Goal: Information Seeking & Learning: Learn about a topic

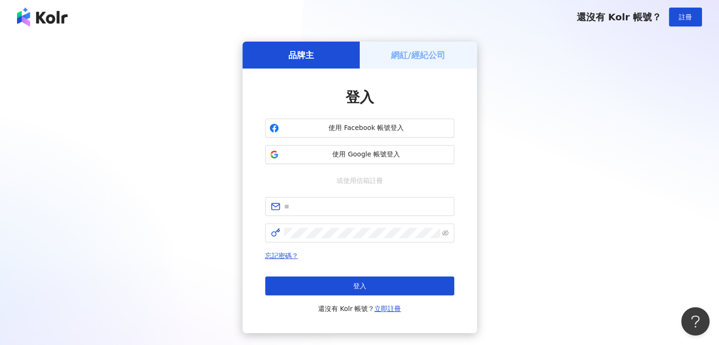
drag, startPoint x: 380, startPoint y: 151, endPoint x: 397, endPoint y: 165, distance: 22.1
click at [395, 163] on button "使用 Google 帳號登入" at bounding box center [359, 154] width 189 height 19
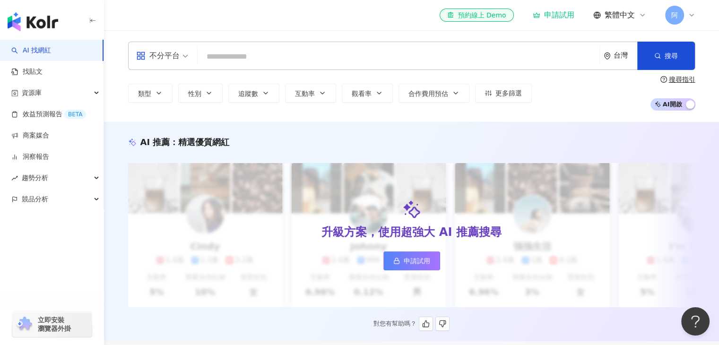
click at [423, 258] on span "申請試用" at bounding box center [417, 261] width 26 height 8
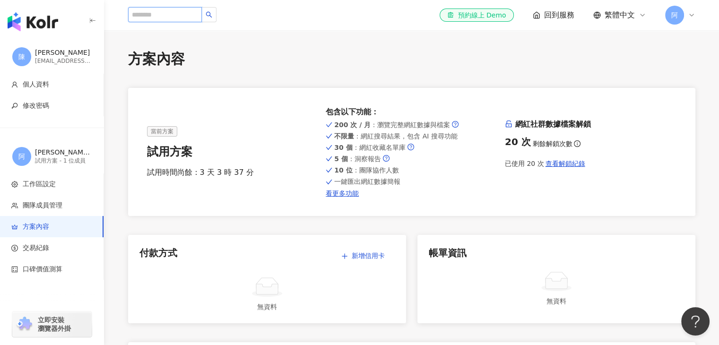
click at [170, 15] on input "search" at bounding box center [165, 14] width 74 height 15
click at [24, 18] on img "button" at bounding box center [33, 21] width 51 height 19
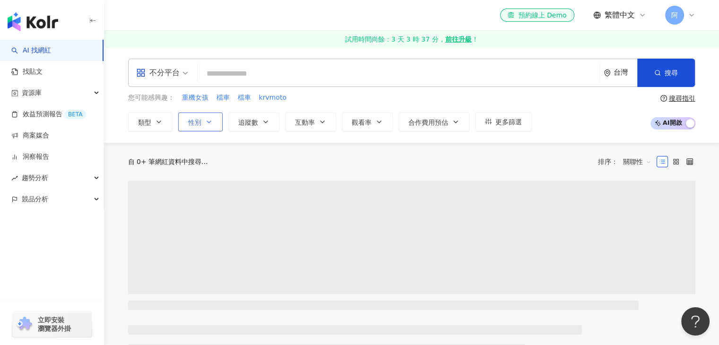
click at [212, 122] on button "性別" at bounding box center [200, 121] width 44 height 19
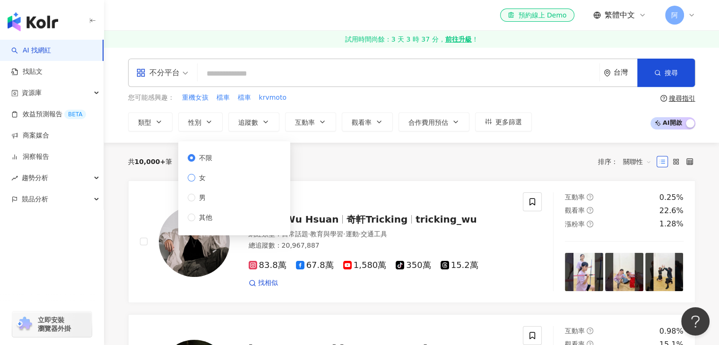
click at [201, 176] on span "女" at bounding box center [202, 178] width 14 height 10
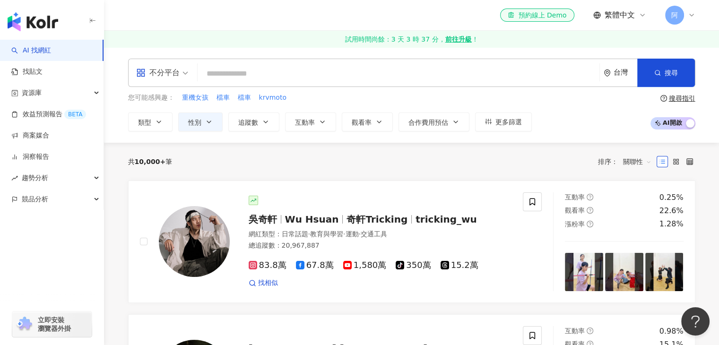
click at [328, 160] on div "共 10,000+ 筆 排序： 關聯性" at bounding box center [411, 161] width 567 height 15
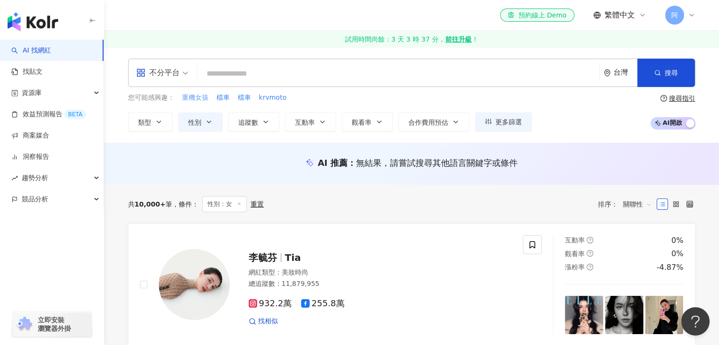
click at [203, 101] on span "重機女孩" at bounding box center [195, 97] width 26 height 9
type input "****"
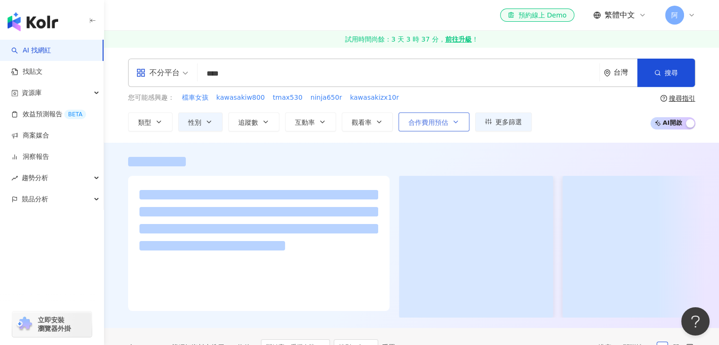
click at [437, 120] on span "合作費用預估" at bounding box center [428, 123] width 40 height 8
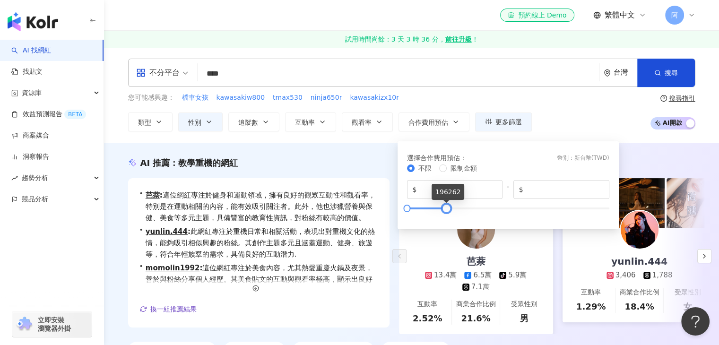
type input "******"
drag, startPoint x: 610, startPoint y: 205, endPoint x: 447, endPoint y: 209, distance: 163.1
click at [447, 209] on div at bounding box center [446, 208] width 5 height 5
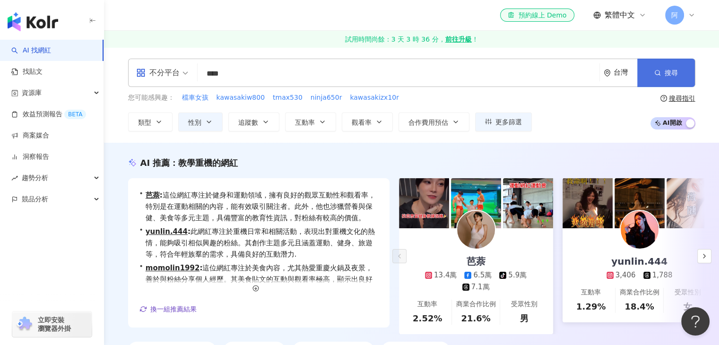
click at [666, 73] on span "搜尋" at bounding box center [671, 73] width 13 height 8
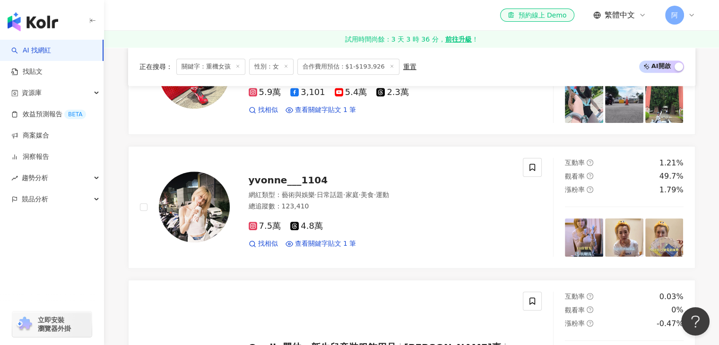
scroll to position [540, 0]
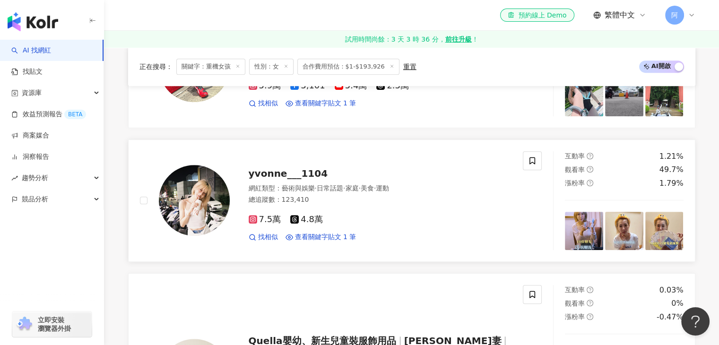
click at [257, 224] on span "7.5萬" at bounding box center [265, 220] width 33 height 10
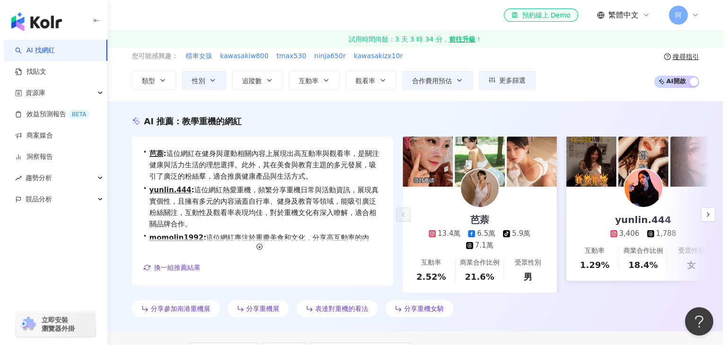
scroll to position [0, 0]
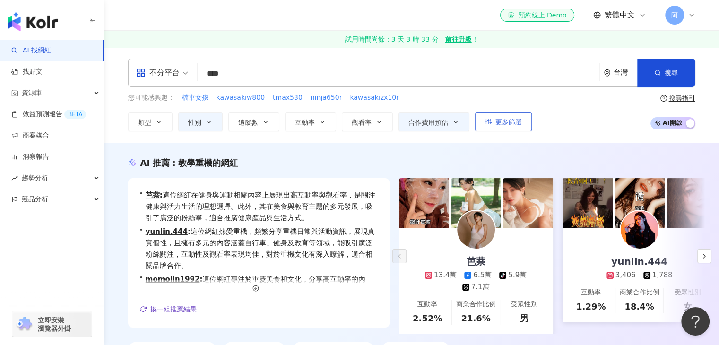
click at [498, 114] on button "更多篩選" at bounding box center [503, 121] width 57 height 19
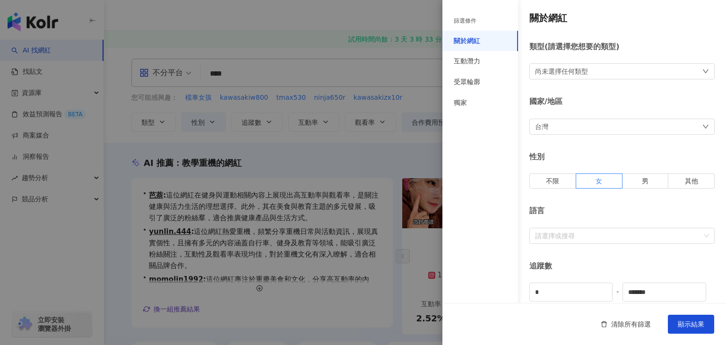
click at [501, 122] on div "篩選條件 關於網紅 互動潛力 受眾輪廓 獨家 關於網紅 類型 ( 請選擇您想要的類型 ) 尚未選擇任何類型 國家/地區 台灣 性別 不限 女 男 其他 語言 …" at bounding box center [363, 172] width 726 height 345
click at [659, 78] on div "尚未選擇任何類型" at bounding box center [621, 71] width 185 height 16
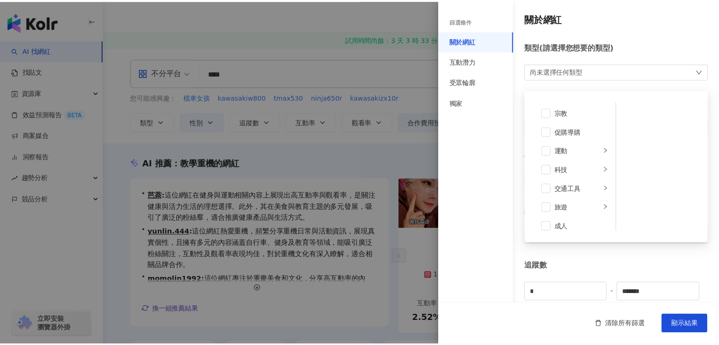
scroll to position [327, 0]
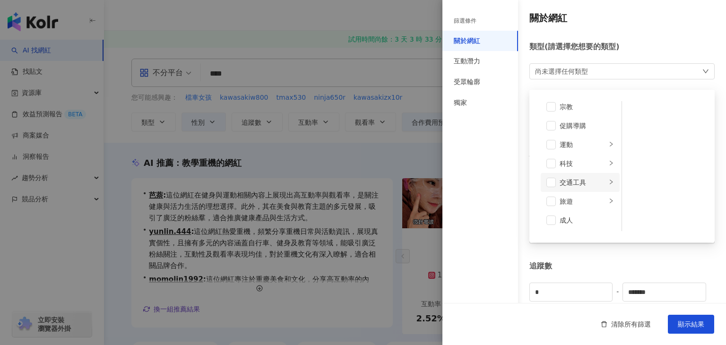
click at [585, 180] on div "交通工具" at bounding box center [583, 182] width 47 height 10
click at [630, 136] on span at bounding box center [634, 131] width 9 height 9
click at [673, 259] on div "關於網紅 類型 ( 請選擇您想要的類型 ) 機車 藝術與娛樂 美妝時尚 氣候和環境 日常話題 教育與學習 家庭 財經 美食 命理占卜 遊戲 法政社會 生活風格…" at bounding box center [584, 336] width 284 height 673
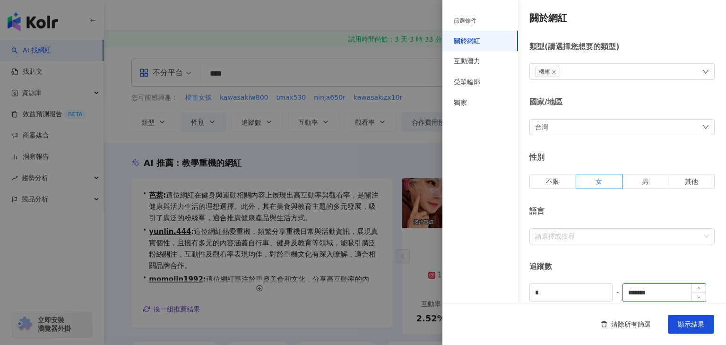
click at [678, 290] on input "*******" at bounding box center [664, 293] width 82 height 18
click at [697, 296] on icon "down" at bounding box center [698, 296] width 3 height 3
type input "*"
type input "******"
click at [541, 292] on input "*" at bounding box center [571, 293] width 82 height 18
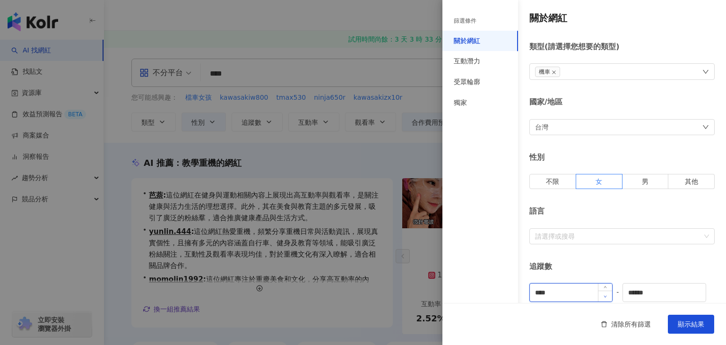
click at [604, 296] on icon "down" at bounding box center [605, 296] width 3 height 3
click at [604, 295] on icon "down" at bounding box center [605, 296] width 3 height 3
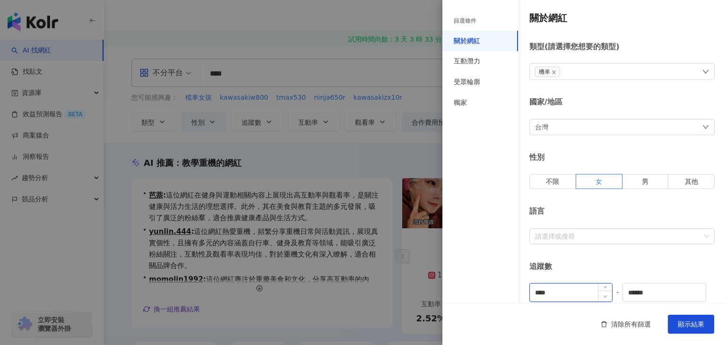
click at [604, 295] on icon "down" at bounding box center [605, 296] width 3 height 3
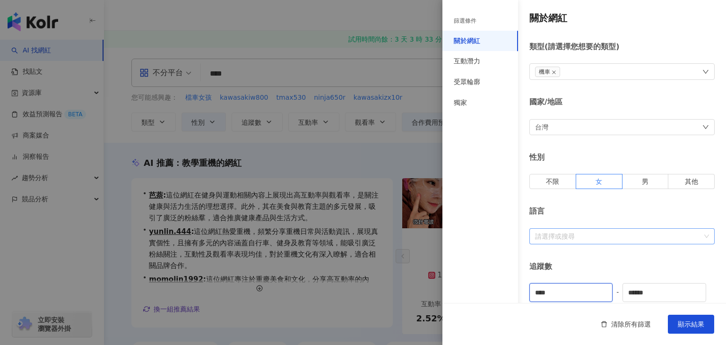
click at [700, 237] on div "請選擇或搜尋" at bounding box center [621, 236] width 185 height 16
type input "****"
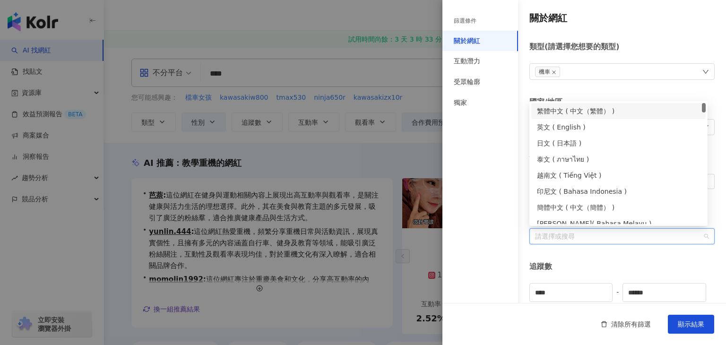
click at [596, 111] on div "繁體中文 ( 中文（繁體） )" at bounding box center [618, 111] width 163 height 10
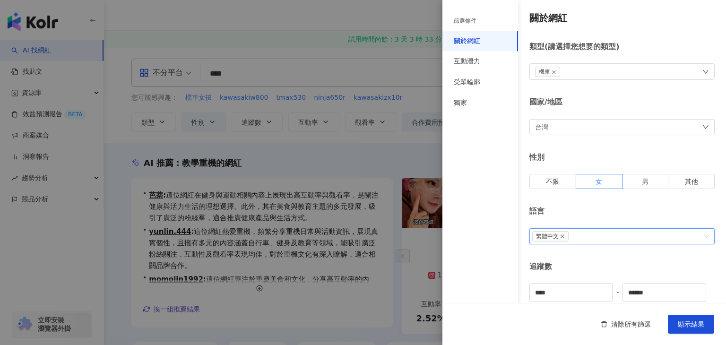
click at [638, 262] on div "追蹤數" at bounding box center [621, 266] width 185 height 10
click at [689, 324] on span "顯示結果" at bounding box center [691, 324] width 26 height 8
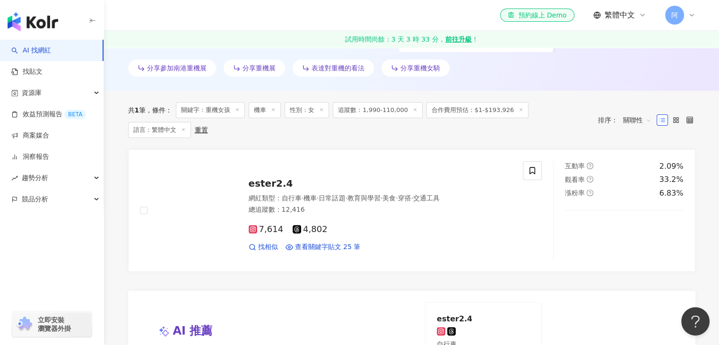
scroll to position [284, 0]
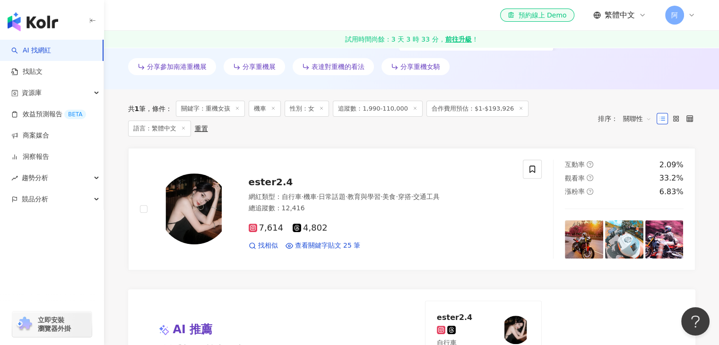
click at [240, 111] on icon at bounding box center [237, 108] width 5 height 5
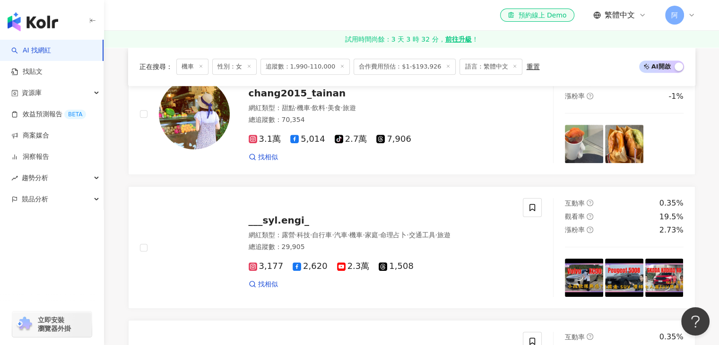
scroll to position [587, 0]
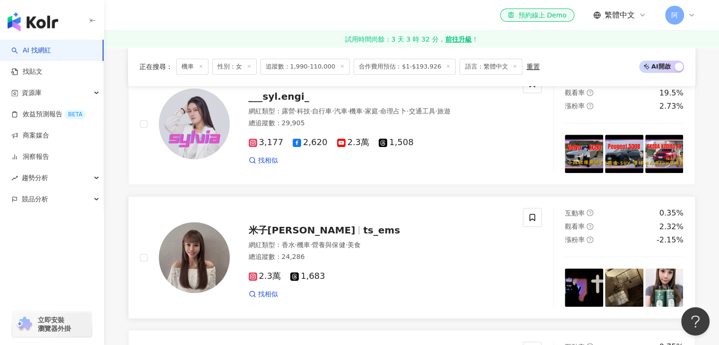
click at [287, 235] on span "米子舒MeLoDy" at bounding box center [302, 229] width 107 height 11
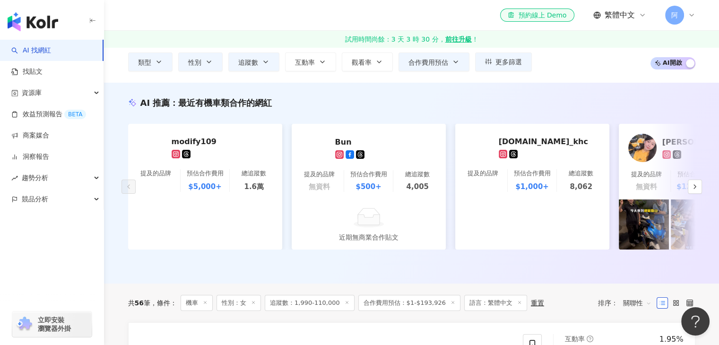
scroll to position [0, 0]
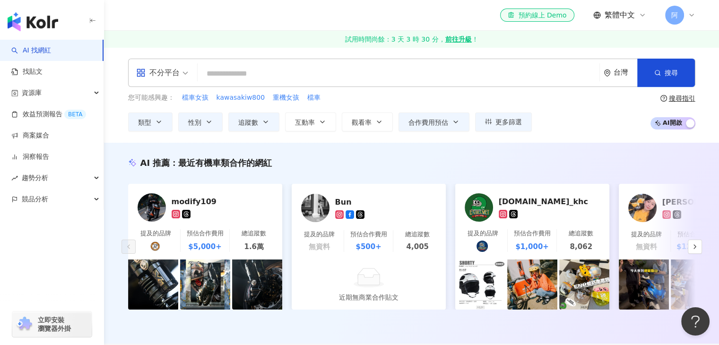
click at [253, 78] on input "search" at bounding box center [398, 74] width 394 height 18
click at [213, 120] on button "性別" at bounding box center [200, 121] width 44 height 19
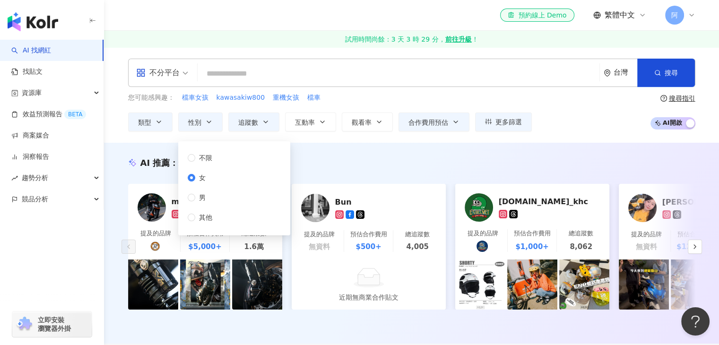
click at [189, 74] on div "不分平台" at bounding box center [162, 72] width 62 height 27
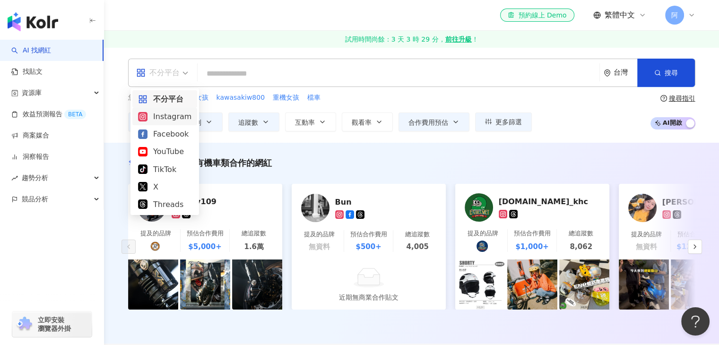
click at [258, 85] on div "不分平台 台灣 搜尋" at bounding box center [411, 73] width 567 height 28
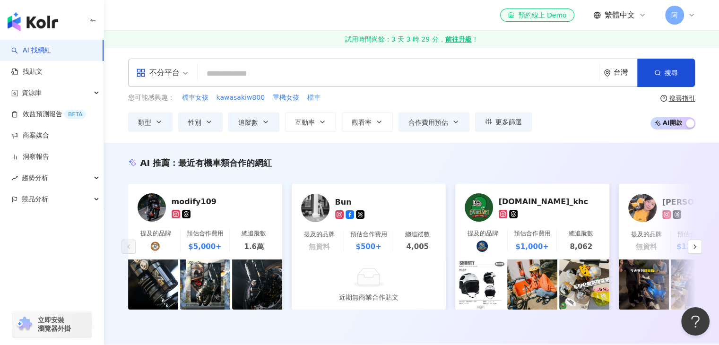
click at [262, 75] on input "search" at bounding box center [398, 74] width 394 height 18
click at [202, 98] on span "檔車女孩" at bounding box center [195, 97] width 26 height 9
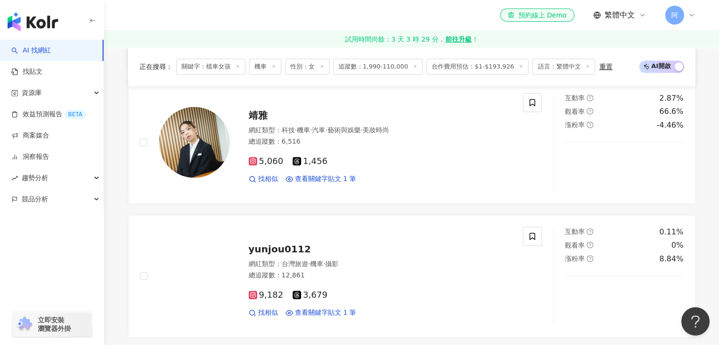
scroll to position [674, 0]
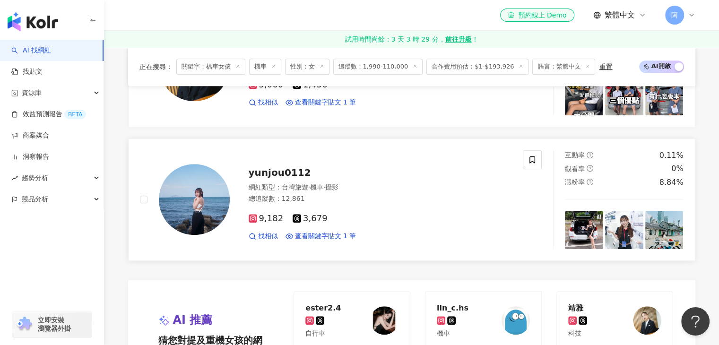
click at [297, 178] on span "yunjou0112" at bounding box center [280, 172] width 62 height 11
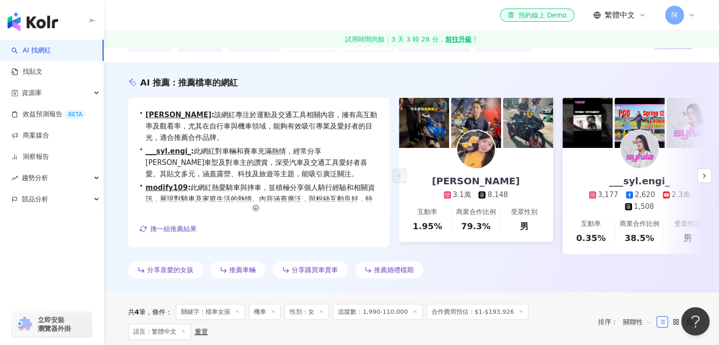
scroll to position [0, 0]
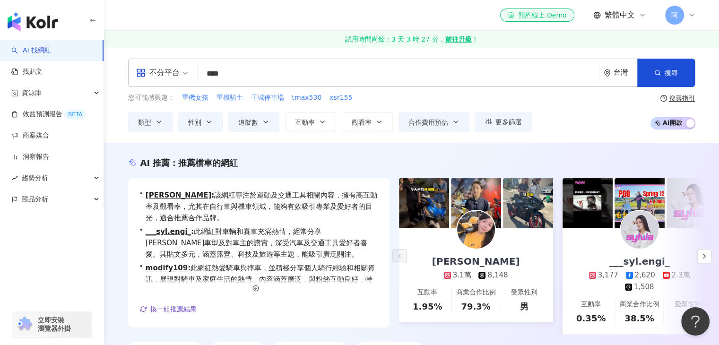
click at [227, 100] on span "重機騎士" at bounding box center [229, 97] width 26 height 9
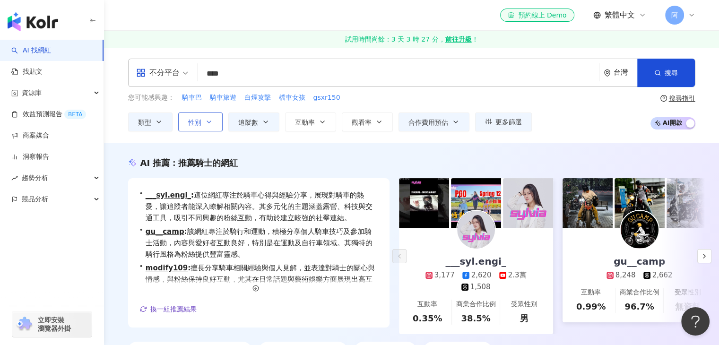
click at [204, 118] on button "性別" at bounding box center [200, 121] width 44 height 19
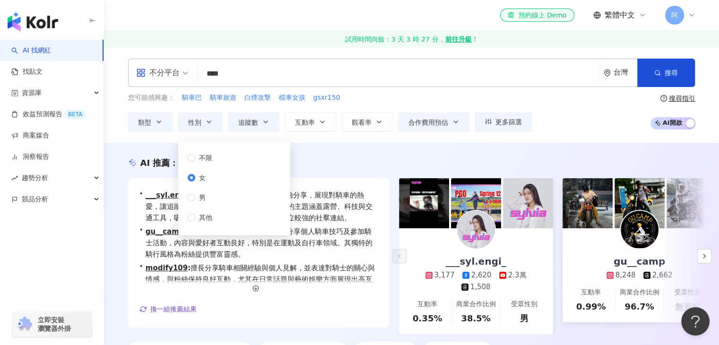
click at [344, 157] on div "AI 推薦 ： 推薦騎士的網紅" at bounding box center [411, 163] width 567 height 12
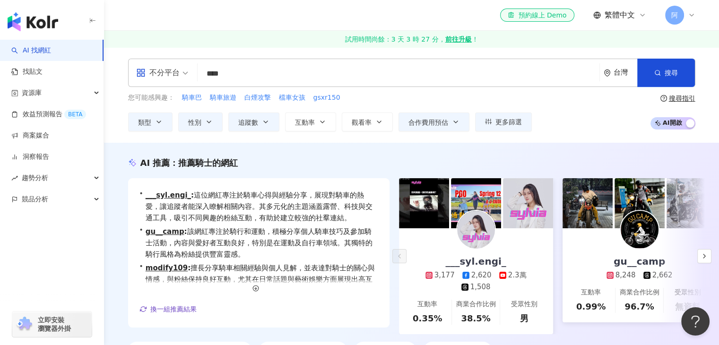
click at [337, 82] on input "****" at bounding box center [398, 74] width 394 height 18
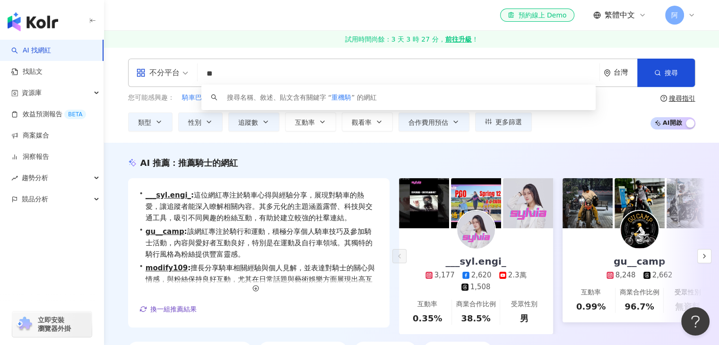
type input "*"
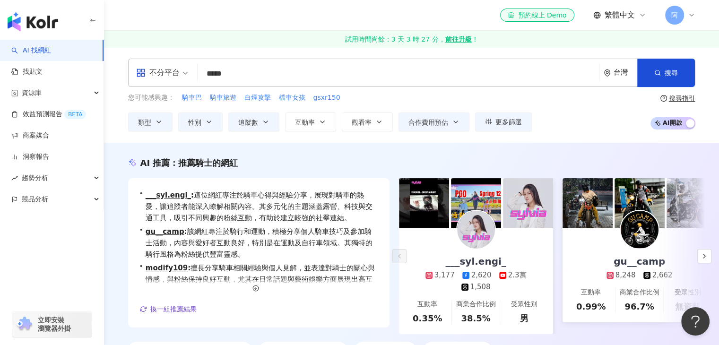
type input "*****"
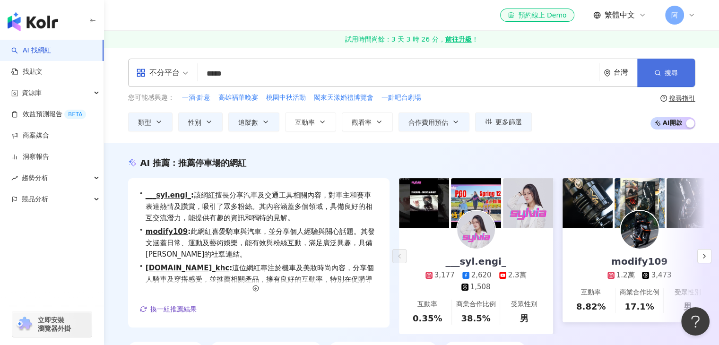
click at [665, 69] on span "搜尋" at bounding box center [671, 73] width 13 height 8
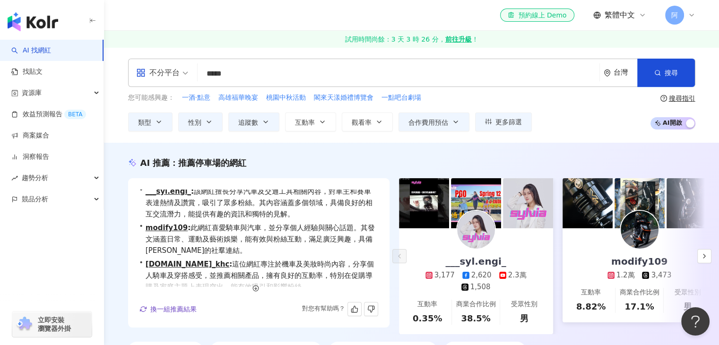
scroll to position [23, 0]
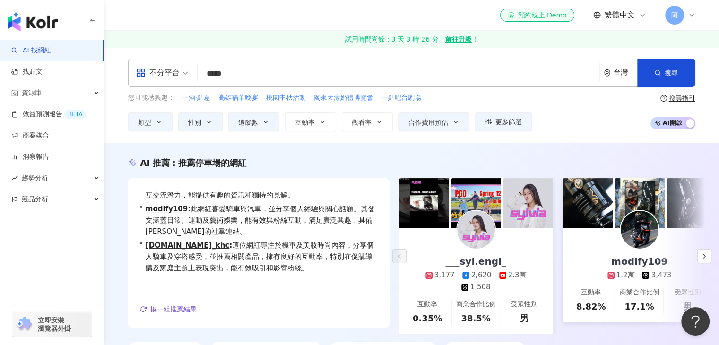
click at [53, 22] on img "button" at bounding box center [33, 21] width 51 height 19
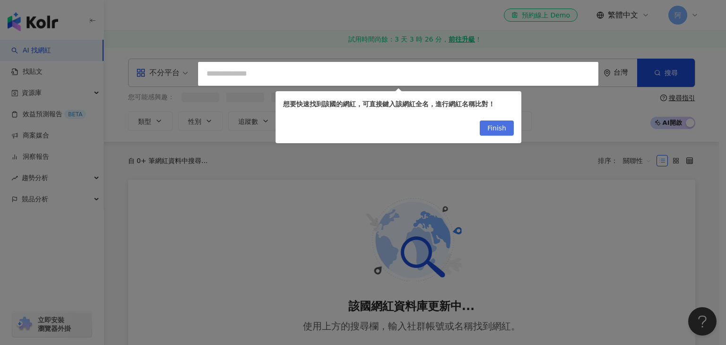
click at [505, 130] on span "Finish" at bounding box center [496, 128] width 19 height 15
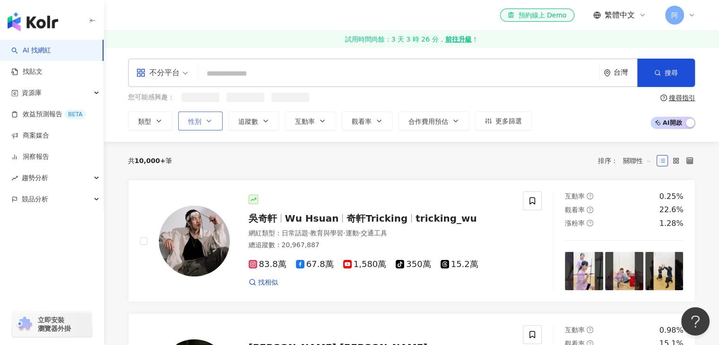
click at [208, 126] on button "性別" at bounding box center [200, 121] width 44 height 19
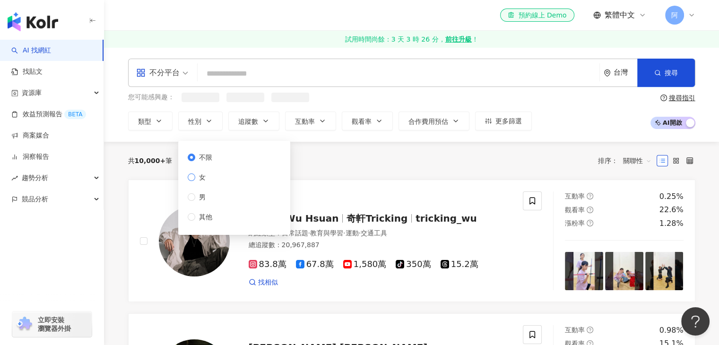
click at [205, 179] on span "女" at bounding box center [202, 177] width 14 height 10
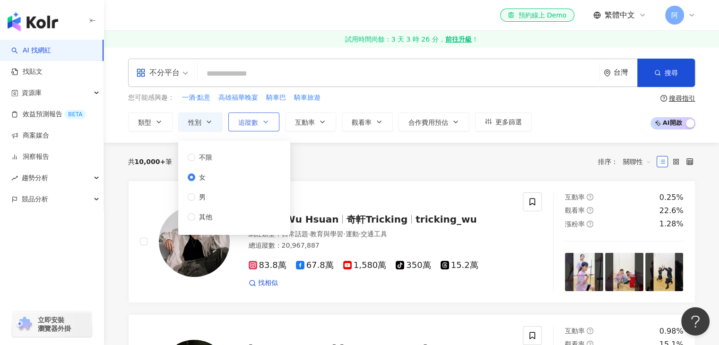
click at [262, 122] on icon "button" at bounding box center [266, 122] width 8 height 8
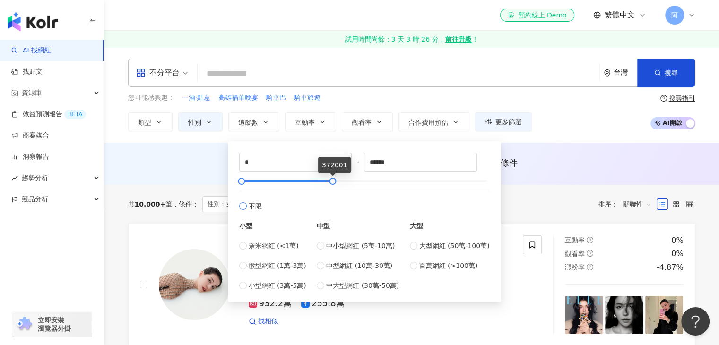
drag, startPoint x: 482, startPoint y: 181, endPoint x: 333, endPoint y: 194, distance: 149.4
click at [333, 194] on div "* - ****** 不限 小型 奈米網紅 (<1萬) 微型網紅 (1萬-3萬) 小型網紅 (3萬-5萬) 中型 中小型網紅 (5萬-10萬) 中型網紅 (1…" at bounding box center [364, 222] width 250 height 138
click at [249, 245] on span "奈米網紅 (<1萬)" at bounding box center [274, 246] width 50 height 10
type input "****"
type input "*****"
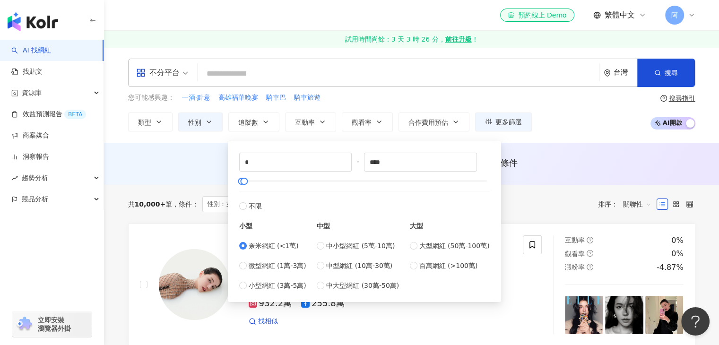
type input "*****"
click at [327, 245] on label "中小型網紅 (5萬-10萬)" at bounding box center [358, 246] width 82 height 10
type input "*****"
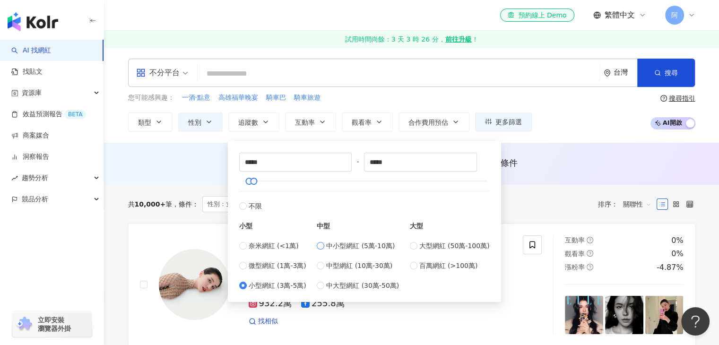
type input "*****"
click at [275, 285] on span "小型網紅 (3萬-5萬)" at bounding box center [278, 285] width 58 height 10
type input "*****"
type input "******"
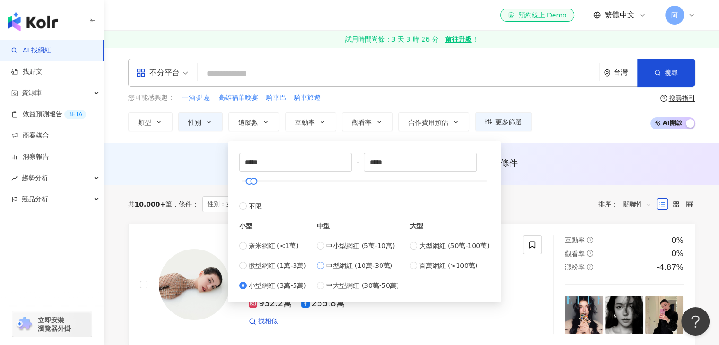
type input "******"
type input "*****"
click at [413, 159] on input "*****" at bounding box center [420, 162] width 112 height 18
click at [472, 155] on span "Increase Value" at bounding box center [469, 158] width 14 height 11
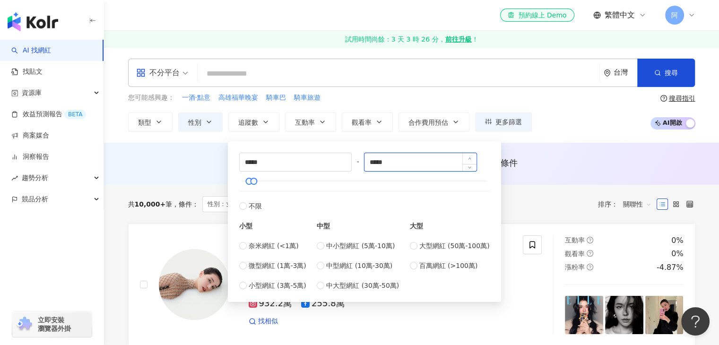
click at [472, 155] on span "Increase Value" at bounding box center [469, 158] width 14 height 11
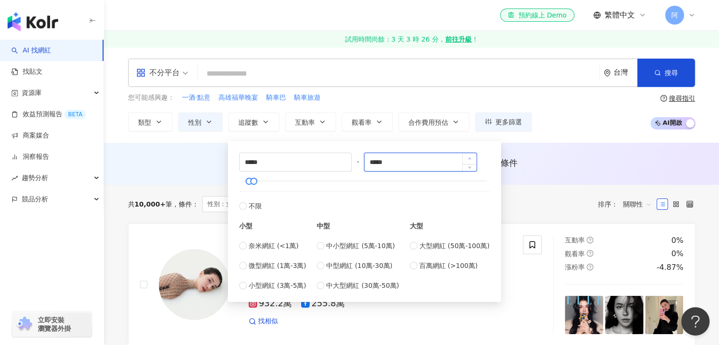
click at [472, 155] on span "Increase Value" at bounding box center [469, 158] width 14 height 11
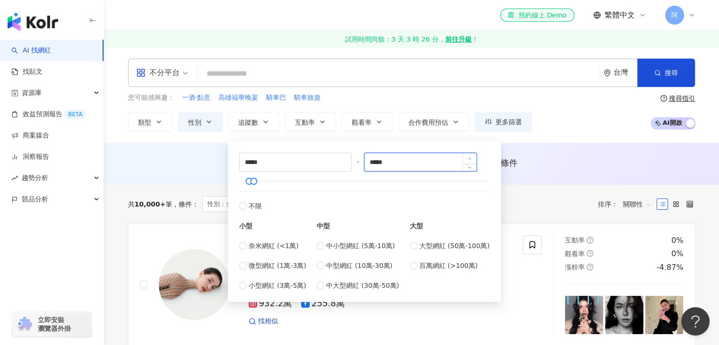
type input "*****"
click at [472, 155] on span "Increase Value" at bounding box center [469, 158] width 14 height 11
click at [344, 168] on span "Decrease Value" at bounding box center [344, 165] width 14 height 11
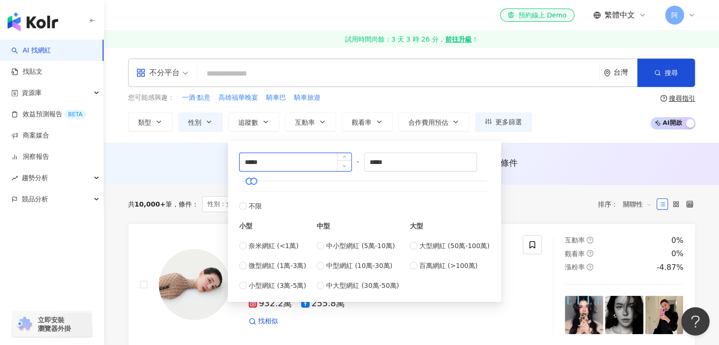
click at [344, 168] on span "Decrease Value" at bounding box center [344, 165] width 14 height 11
type input "*****"
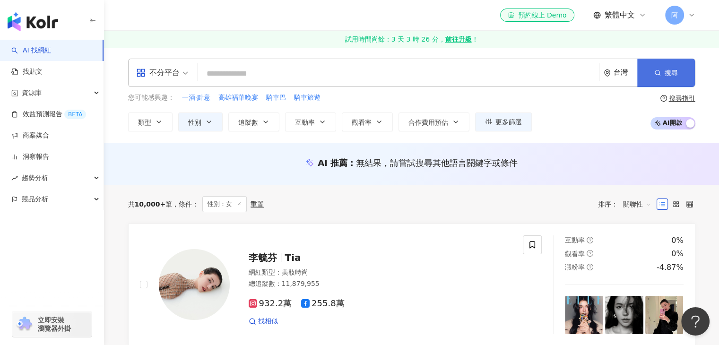
click at [671, 72] on span "搜尋" at bounding box center [671, 73] width 13 height 8
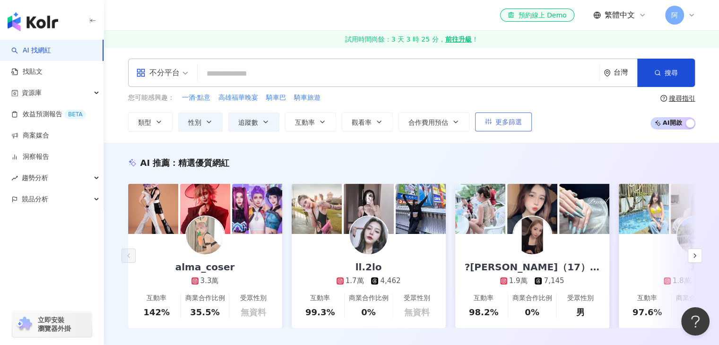
click at [495, 124] on span "更多篩選" at bounding box center [508, 122] width 26 height 8
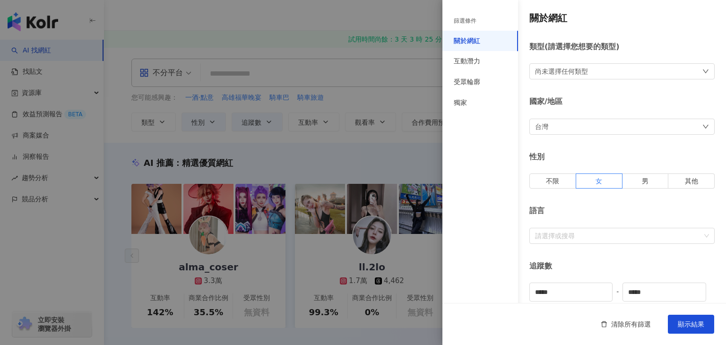
click at [615, 74] on div "尚未選擇任何類型" at bounding box center [621, 71] width 185 height 16
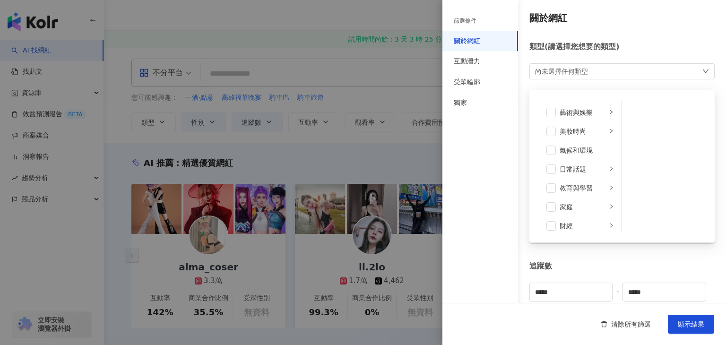
click at [405, 151] on div at bounding box center [363, 172] width 726 height 345
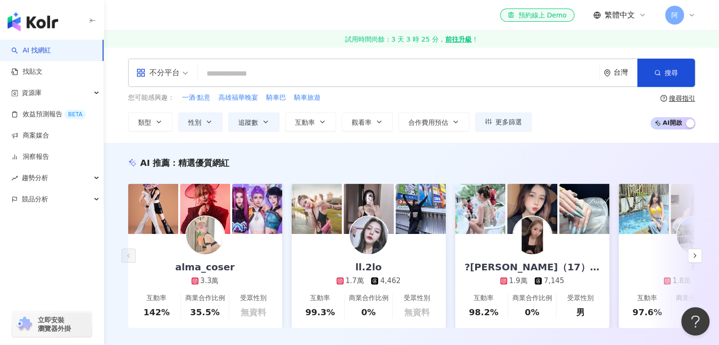
click at [162, 70] on div "不分平台" at bounding box center [157, 72] width 43 height 15
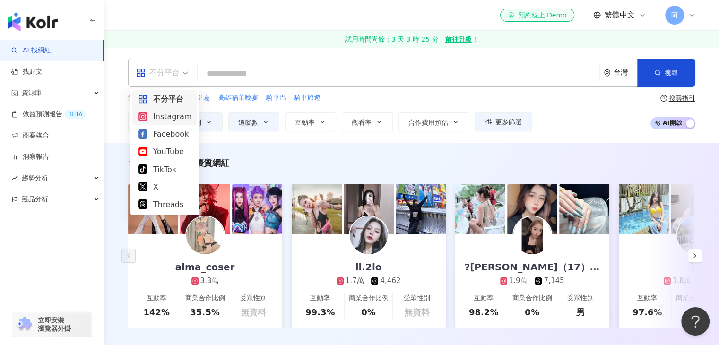
click at [168, 114] on div "Instagram" at bounding box center [164, 117] width 53 height 12
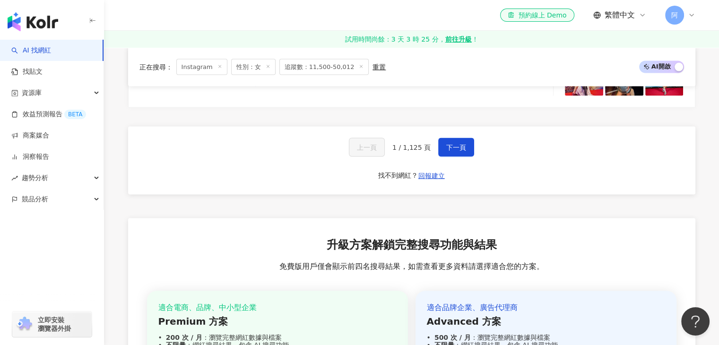
scroll to position [1943, 0]
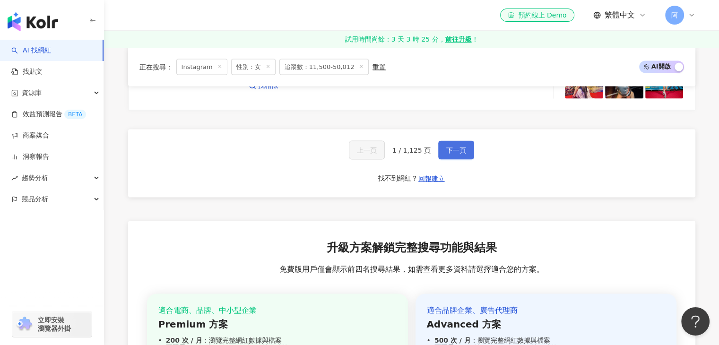
click at [462, 151] on span "下一頁" at bounding box center [456, 151] width 20 height 8
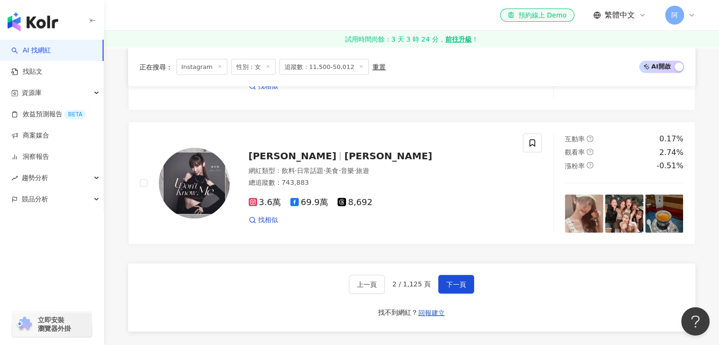
scroll to position [1855, 0]
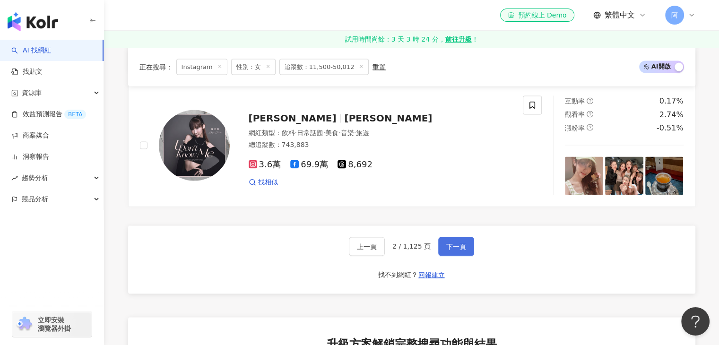
click at [442, 243] on button "下一頁" at bounding box center [456, 246] width 36 height 19
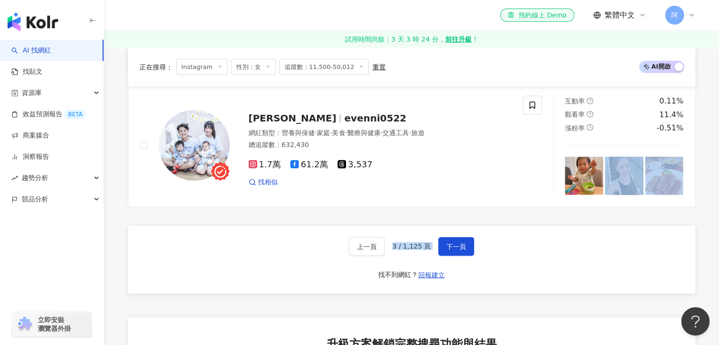
drag, startPoint x: 716, startPoint y: 232, endPoint x: 716, endPoint y: 212, distance: 19.9
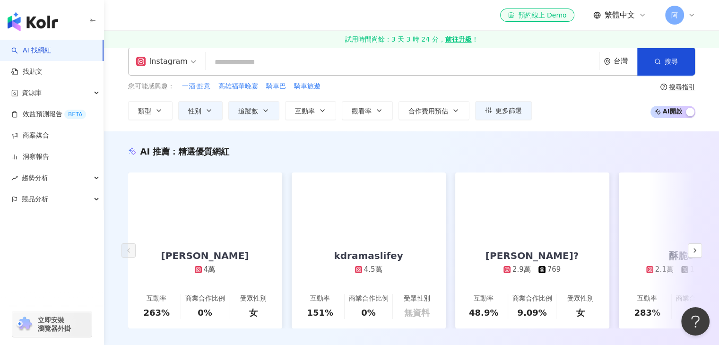
scroll to position [0, 0]
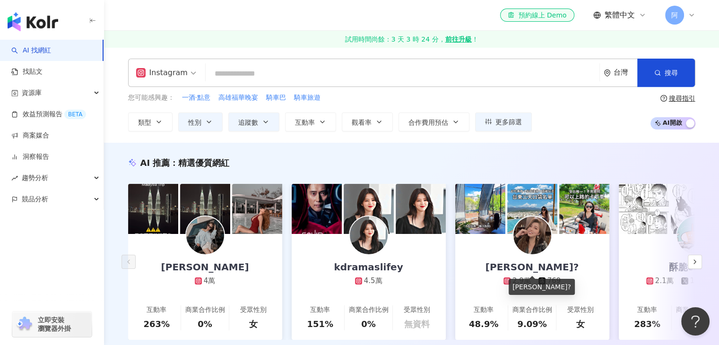
click at [526, 271] on div "[PERSON_NAME]?" at bounding box center [532, 266] width 112 height 13
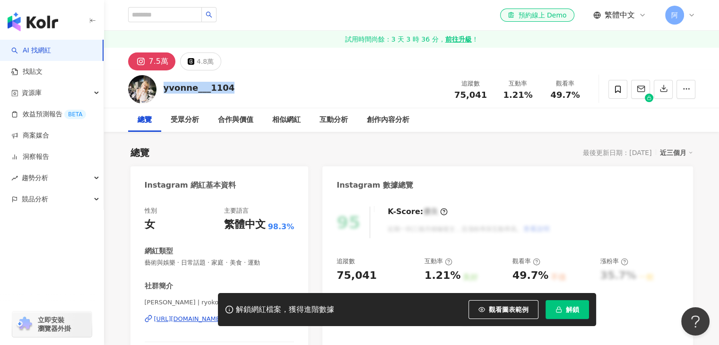
drag, startPoint x: 233, startPoint y: 90, endPoint x: 163, endPoint y: 90, distance: 69.9
click at [162, 90] on div "yvonne___1104 追蹤數 75,041 互動率 1.21% 觀看率 49.7%" at bounding box center [411, 88] width 605 height 37
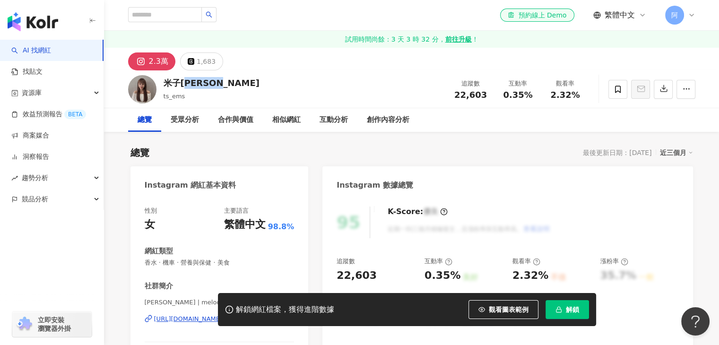
drag, startPoint x: 230, startPoint y: 80, endPoint x: 188, endPoint y: 86, distance: 42.4
click at [188, 86] on div "米子舒MeLoDy ts_ems 追蹤數 22,603 互動率 0.35% 觀看率 2.32%" at bounding box center [411, 88] width 605 height 37
click at [150, 61] on div "2.3萬" at bounding box center [158, 61] width 19 height 13
click at [205, 84] on div "米子舒MeLoDy" at bounding box center [212, 83] width 96 height 12
drag, startPoint x: 165, startPoint y: 82, endPoint x: 224, endPoint y: 88, distance: 58.5
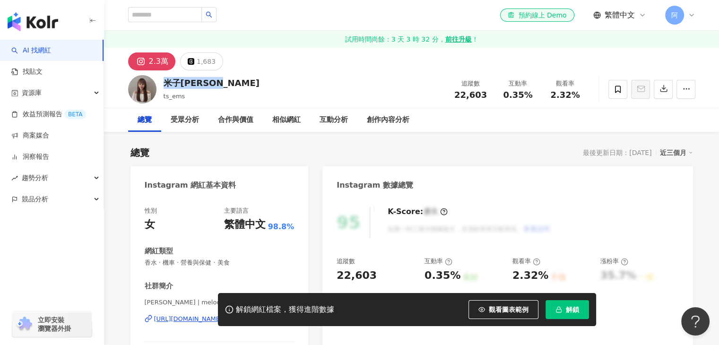
click at [224, 88] on div "米子舒MeLoDy ts_ems 追蹤數 22,603 互動率 0.35% 觀看率 2.32%" at bounding box center [411, 88] width 605 height 37
click at [164, 60] on div "2.3萬" at bounding box center [158, 61] width 19 height 13
drag, startPoint x: 192, startPoint y: 96, endPoint x: 162, endPoint y: 99, distance: 30.4
click at [162, 99] on div "米子舒MeLoDy ts_ems 追蹤數 22,603 互動率 0.35% 觀看率 2.32%" at bounding box center [411, 88] width 605 height 37
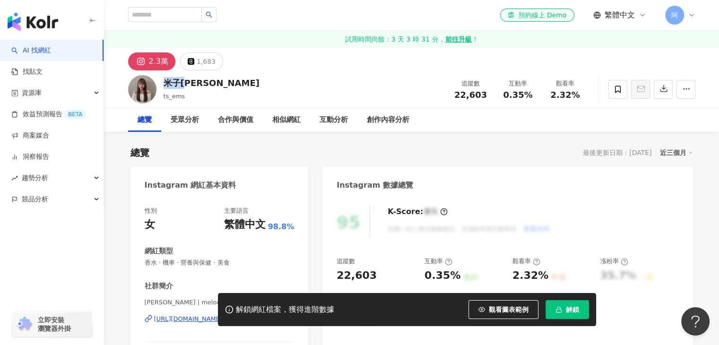
drag, startPoint x: 164, startPoint y: 81, endPoint x: 187, endPoint y: 80, distance: 22.2
click at [187, 80] on div "米子舒MeLoDy" at bounding box center [212, 83] width 96 height 12
drag, startPoint x: 147, startPoint y: 302, endPoint x: 155, endPoint y: 301, distance: 7.7
click at [155, 301] on div "解鎖網紅檔案，獲得進階數據 觀看圖表範例 解鎖" at bounding box center [359, 309] width 719 height 33
drag, startPoint x: 212, startPoint y: 300, endPoint x: 192, endPoint y: 301, distance: 19.4
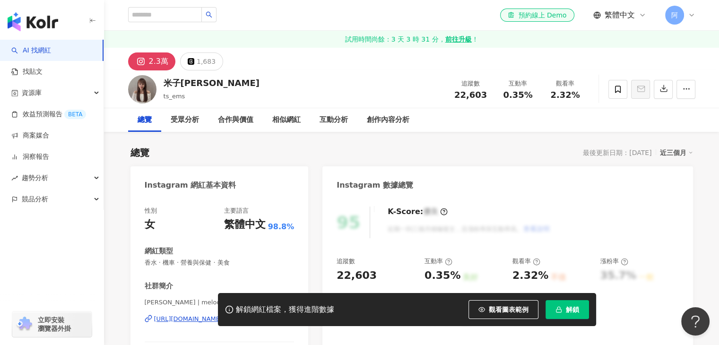
click at [193, 302] on div "解鎖網紅檔案，獲得進階數據 觀看圖表範例 解鎖" at bounding box center [359, 309] width 719 height 33
click at [191, 322] on div "解鎖網紅檔案，獲得進階數據 觀看圖表範例 解鎖" at bounding box center [359, 309] width 719 height 33
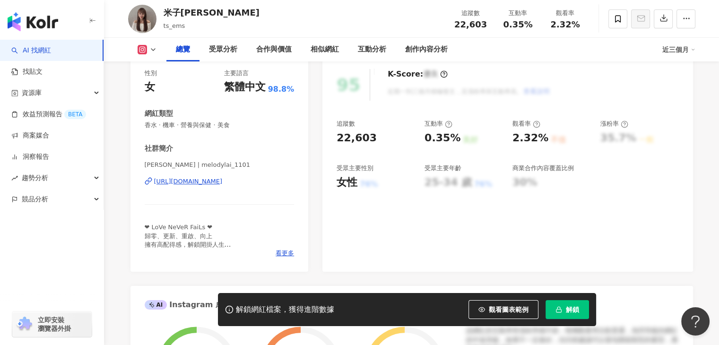
scroll to position [161, 0]
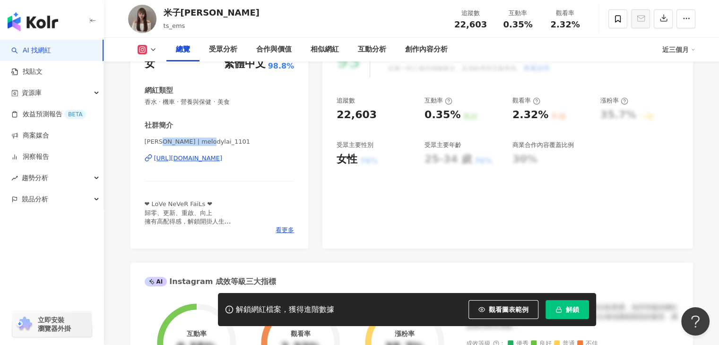
drag, startPoint x: 219, startPoint y: 143, endPoint x: 165, endPoint y: 145, distance: 53.9
click at [165, 145] on span "賴籽舒 | melodylai_1101" at bounding box center [220, 142] width 150 height 9
drag, startPoint x: 164, startPoint y: 145, endPoint x: 159, endPoint y: 154, distance: 10.0
click at [159, 154] on div "賴籽舒 | melodylai_1101 https://www.instagram.com/melodylai_1101/" at bounding box center [220, 165] width 150 height 55
drag, startPoint x: 214, startPoint y: 141, endPoint x: 168, endPoint y: 144, distance: 46.4
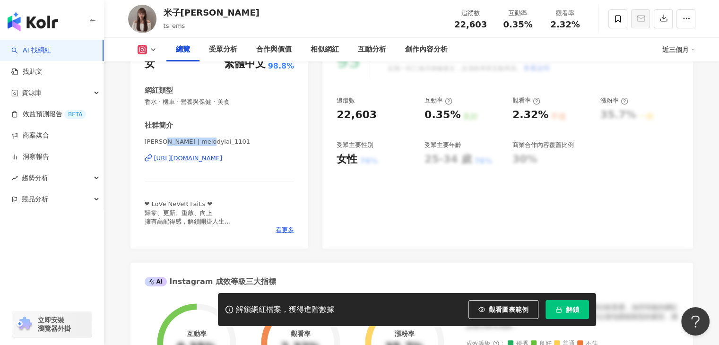
click at [168, 144] on span "賴籽舒 | melodylai_1101" at bounding box center [220, 142] width 150 height 9
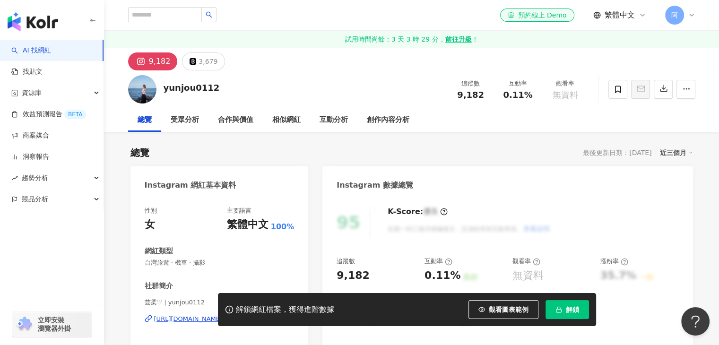
drag, startPoint x: 203, startPoint y: 300, endPoint x: 183, endPoint y: 302, distance: 20.1
click at [183, 302] on div "解鎖網紅檔案，獲得進階數據 觀看圖表範例 解鎖" at bounding box center [359, 309] width 719 height 33
drag, startPoint x: 181, startPoint y: 302, endPoint x: 214, endPoint y: 299, distance: 32.8
click at [165, 305] on div "解鎖網紅檔案，獲得進階數據 觀看圖表範例 解鎖" at bounding box center [359, 309] width 719 height 33
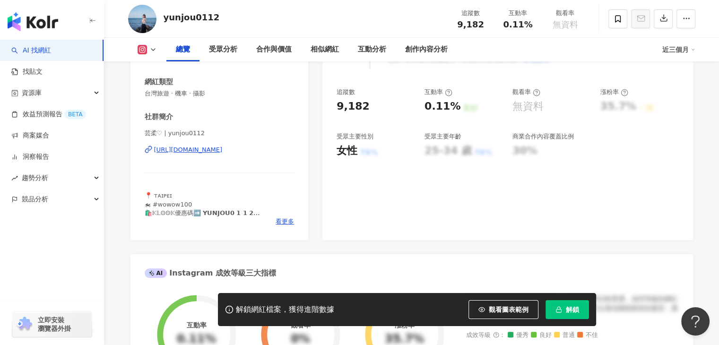
scroll to position [165, 0]
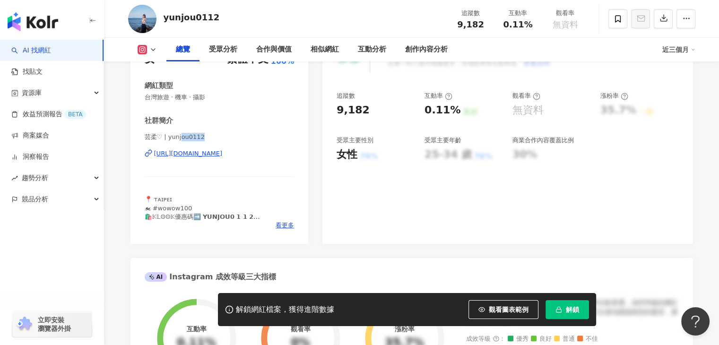
drag, startPoint x: 200, startPoint y: 138, endPoint x: 176, endPoint y: 150, distance: 26.4
click at [179, 143] on div "芸柔♡ | yunjou0112 https://www.instagram.com/yunjou0112/" at bounding box center [220, 160] width 150 height 55
click at [176, 153] on div "https://www.instagram.com/yunjou0112/" at bounding box center [188, 153] width 69 height 9
